Goal: Task Accomplishment & Management: Manage account settings

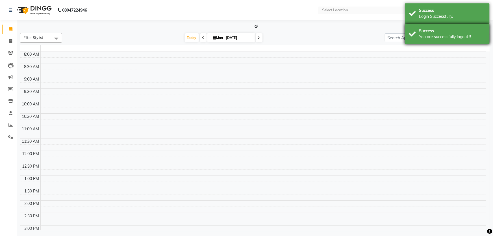
select select "en"
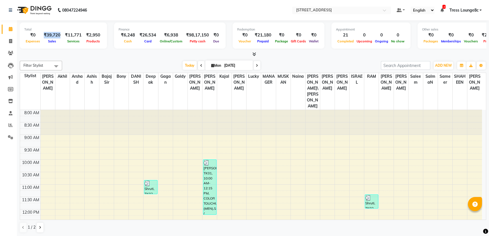
drag, startPoint x: 42, startPoint y: 33, endPoint x: 61, endPoint y: 32, distance: 19.0
click at [61, 32] on div "₹39,720" at bounding box center [51, 35] width 21 height 6
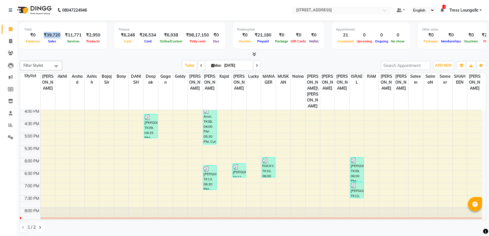
drag, startPoint x: 39, startPoint y: 229, endPoint x: 44, endPoint y: 225, distance: 6.8
click at [39, 228] on button at bounding box center [40, 227] width 7 height 10
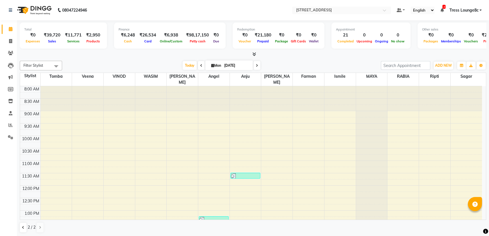
click at [462, 14] on ul "Default Panel My Panel English ENGLISH Español العربية मराठी हिंदी ગુજરાતી தமிழ…" at bounding box center [439, 10] width 91 height 8
click at [463, 10] on span "Tress Lounge8c" at bounding box center [463, 10] width 29 height 6
click at [446, 38] on link "Sign out" at bounding box center [453, 38] width 52 height 9
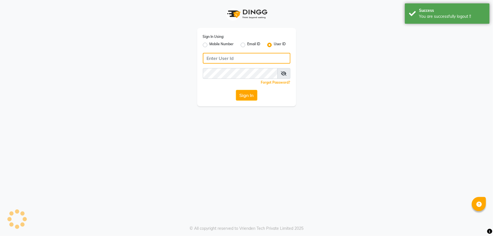
type input "6239163922"
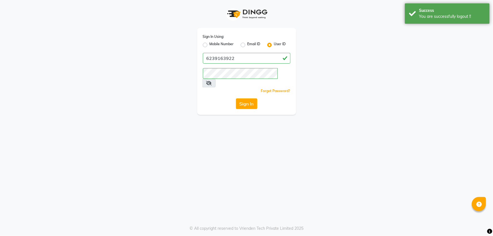
click at [224, 45] on label "Mobile Number" at bounding box center [221, 44] width 24 height 7
click at [213, 45] on input "Mobile Number" at bounding box center [211, 43] width 4 height 4
radio input "true"
radio input "false"
click at [245, 60] on input "Username" at bounding box center [256, 58] width 69 height 11
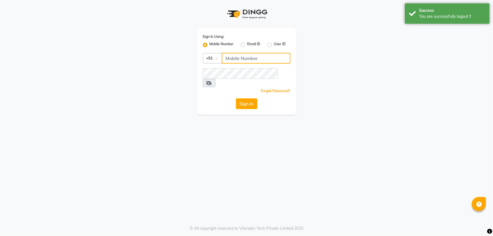
type input "1724656581"
click at [252, 98] on button "Sign In" at bounding box center [246, 103] width 21 height 11
